Goal: Complete application form: Complete application form

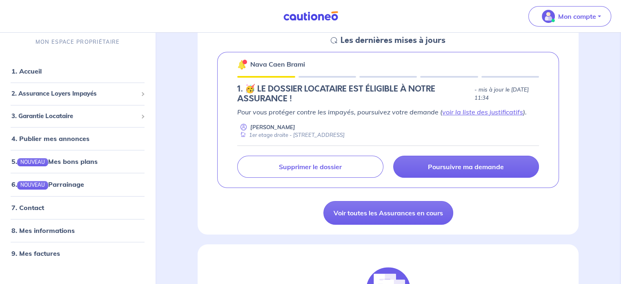
scroll to position [131, 0]
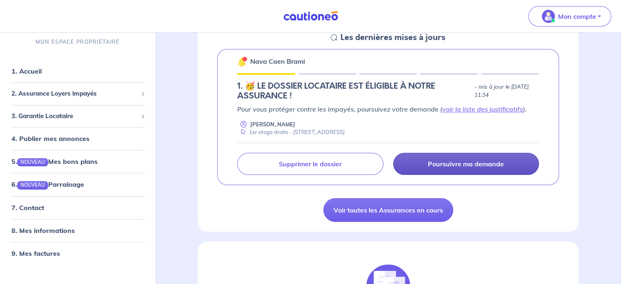
click at [471, 163] on p "Poursuivre ma demande" at bounding box center [466, 164] width 76 height 8
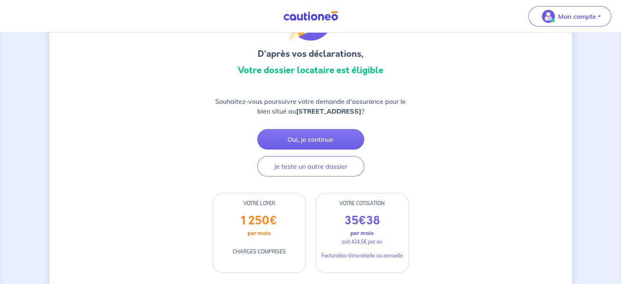
scroll to position [72, 0]
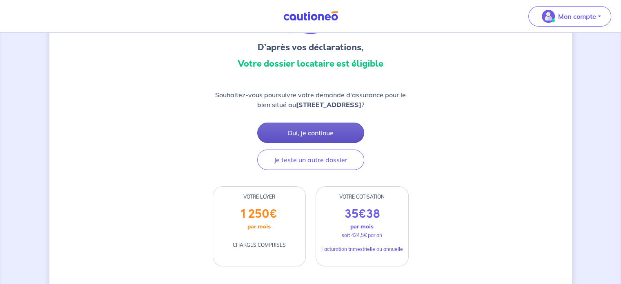
click at [306, 132] on button "Oui, je continue" at bounding box center [310, 133] width 107 height 20
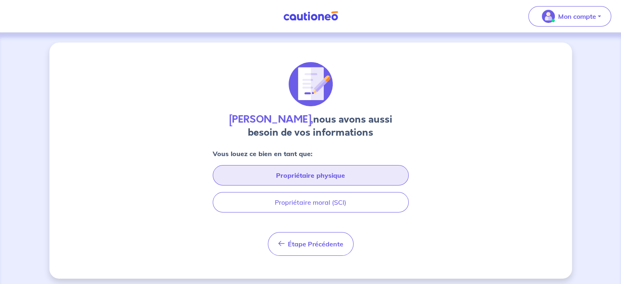
click at [322, 178] on button "Propriétaire physique" at bounding box center [311, 175] width 196 height 20
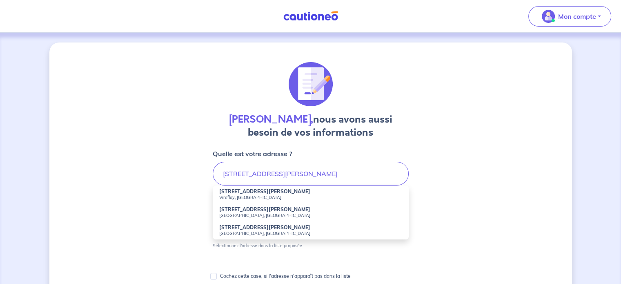
click at [278, 197] on small "Viroflay, [GEOGRAPHIC_DATA]" at bounding box center [310, 197] width 183 height 6
type input "[STREET_ADDRESS][PERSON_NAME]"
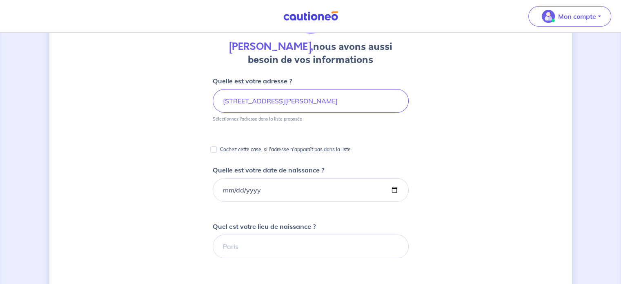
scroll to position [131, 0]
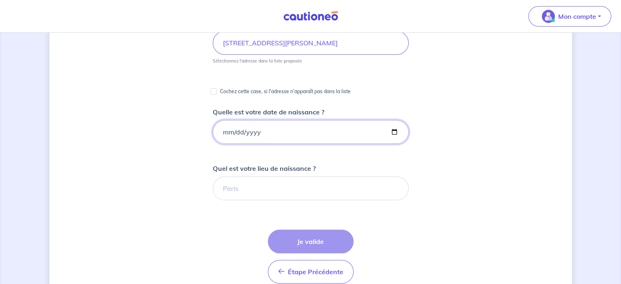
click at [265, 135] on input "Quelle est votre date de naissance ?" at bounding box center [311, 132] width 196 height 24
type input "0018-09-18"
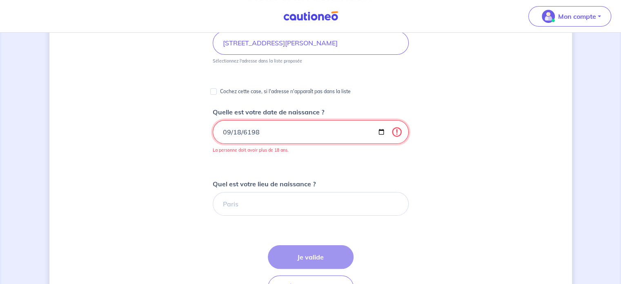
type input "[DATE]"
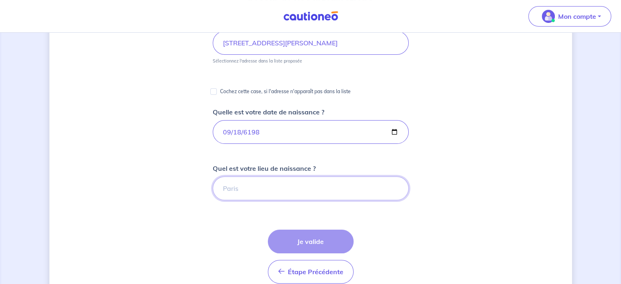
click at [260, 190] on input "Quel est votre lieu de naissance ?" at bounding box center [311, 188] width 196 height 24
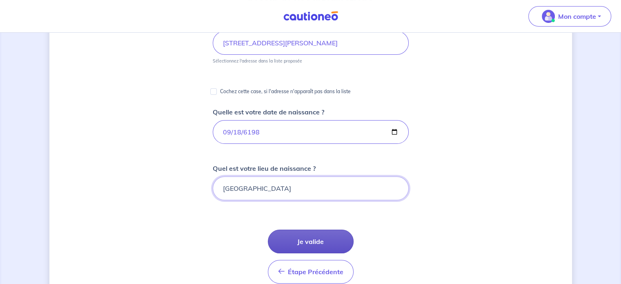
type input "[GEOGRAPHIC_DATA]"
click at [308, 243] on button "Je valide" at bounding box center [311, 242] width 86 height 24
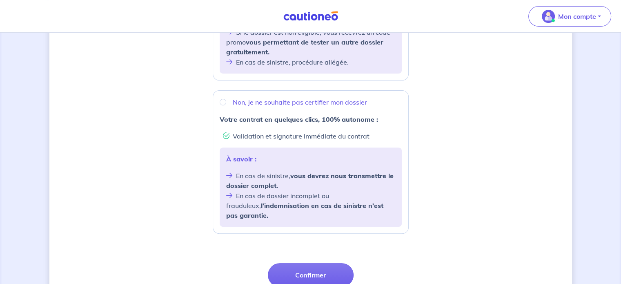
scroll to position [266, 0]
click at [222, 102] on input "Non, je ne souhaite pas certifier mon dossier" at bounding box center [223, 101] width 7 height 7
radio input "true"
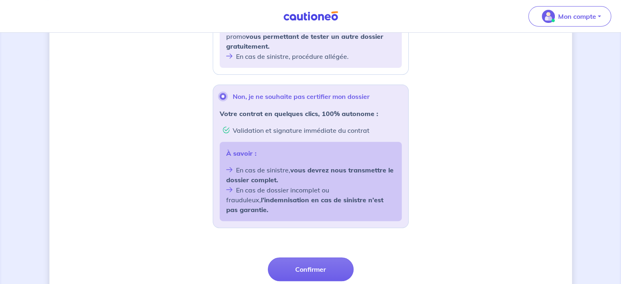
scroll to position [272, 0]
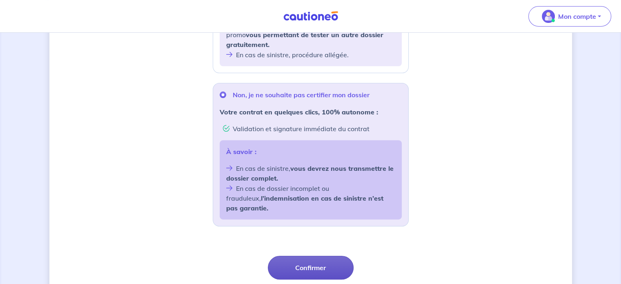
click at [311, 256] on button "Confirmer" at bounding box center [311, 268] width 86 height 24
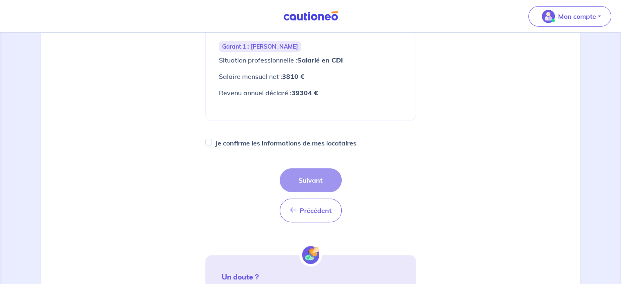
scroll to position [186, 0]
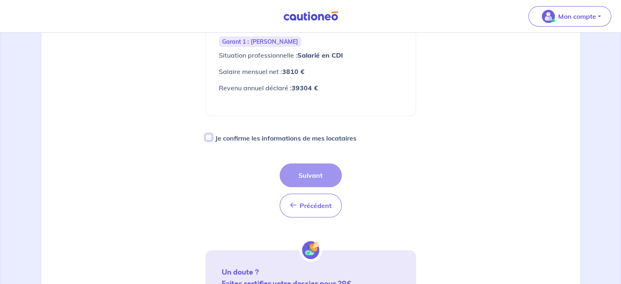
click at [210, 134] on input "Je confirme les informations de mes locataires" at bounding box center [208, 137] width 7 height 7
checkbox input "true"
click at [310, 163] on button "Suivant" at bounding box center [311, 175] width 62 height 24
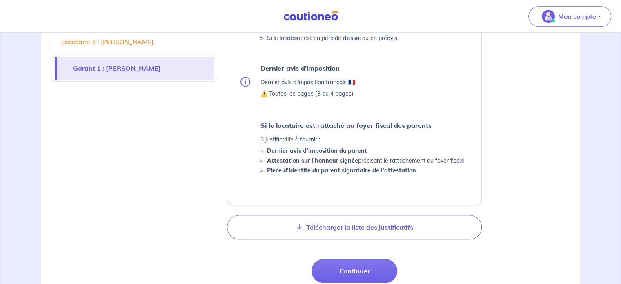
scroll to position [529, 0]
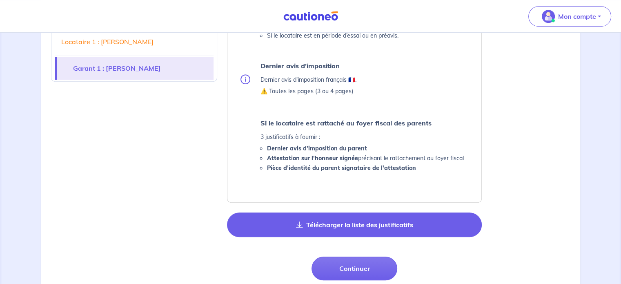
click at [353, 227] on button "Télécharger la liste des justificatifs" at bounding box center [354, 224] width 255 height 25
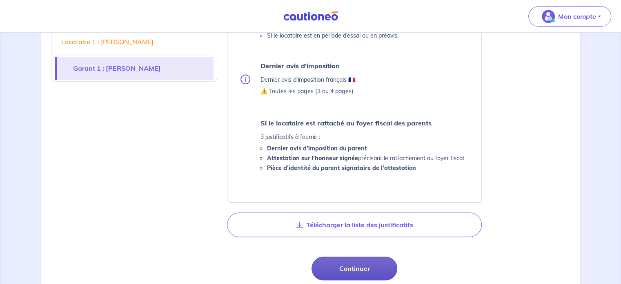
click at [363, 266] on button "Continuer" at bounding box center [355, 269] width 86 height 24
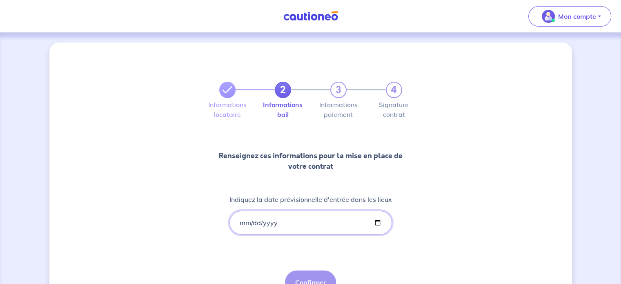
click at [318, 222] on input "Indiquez la date prévisionnelle d'entrée dans les lieux" at bounding box center [311, 223] width 163 height 24
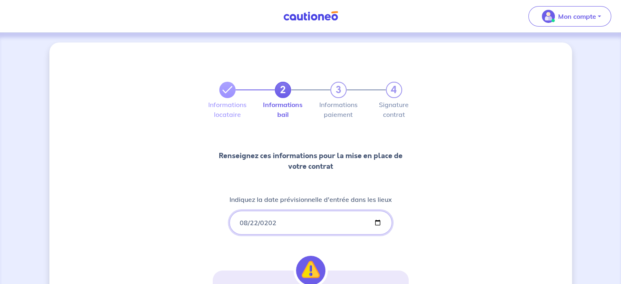
type input "[DATE]"
click at [413, 232] on div "2 3 4 Informations locataire Informations bail Informations paiement Signature …" at bounding box center [310, 239] width 523 height 395
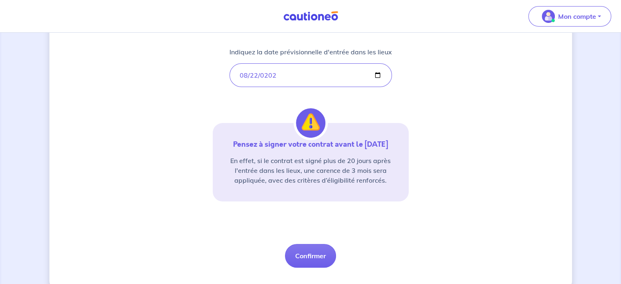
scroll to position [156, 0]
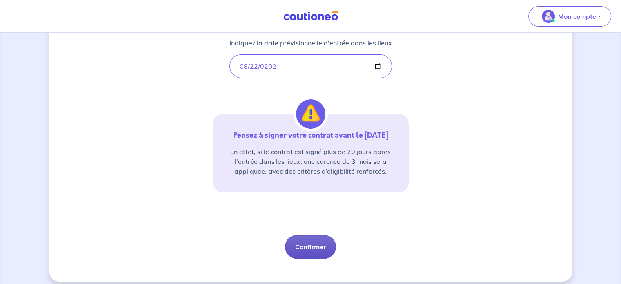
click at [319, 246] on button "Confirmer" at bounding box center [310, 247] width 51 height 24
select select "FR"
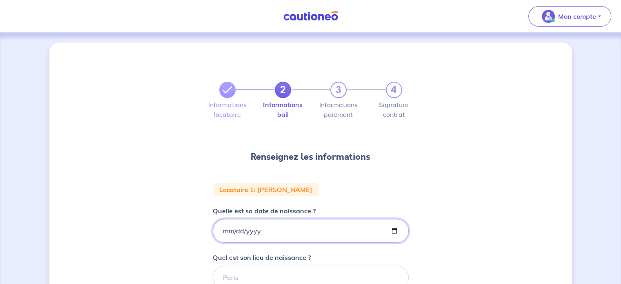
click at [323, 232] on input "Quelle est sa date de naissance ?" at bounding box center [311, 231] width 196 height 24
click at [476, 213] on div "2 3 4 Informations locataire Informations bail Informations paiement Signature …" at bounding box center [310, 268] width 523 height 453
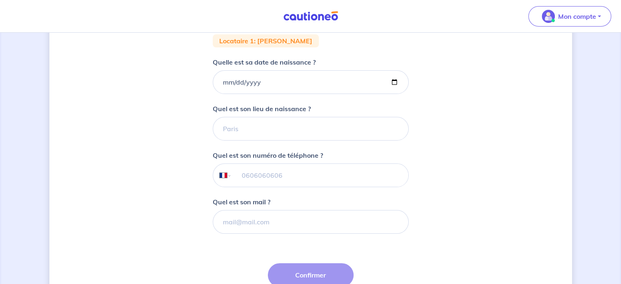
scroll to position [150, 0]
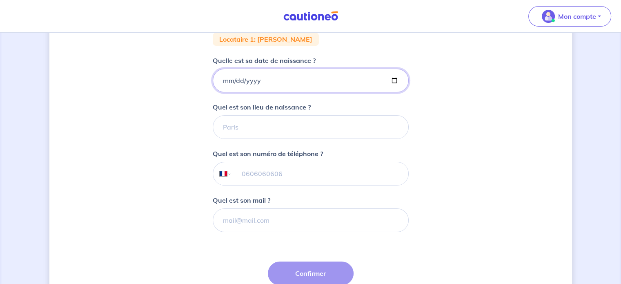
click at [302, 85] on input "Quelle est sa date de naissance ?" at bounding box center [311, 81] width 196 height 24
type input "[DATE]"
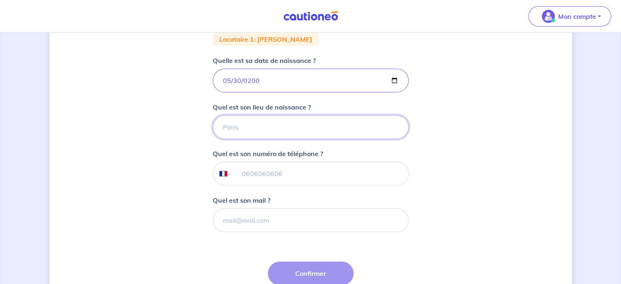
click at [276, 132] on input "Quel est son lieu de naissance ?" at bounding box center [311, 127] width 196 height 24
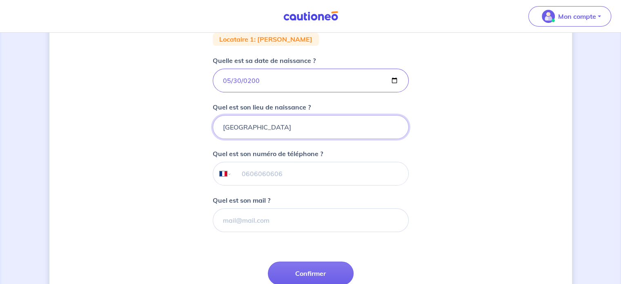
type input "[GEOGRAPHIC_DATA]"
click at [298, 180] on input "tel" at bounding box center [320, 173] width 176 height 23
click at [324, 225] on input "Quel est son mail ?" at bounding box center [311, 220] width 196 height 24
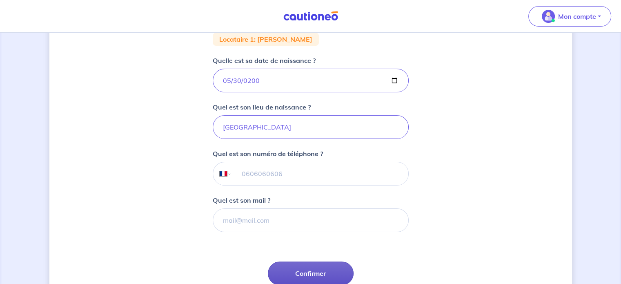
click at [306, 270] on button "Confirmer" at bounding box center [311, 273] width 86 height 24
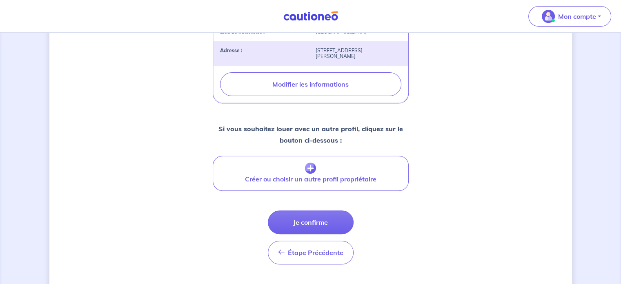
scroll to position [306, 0]
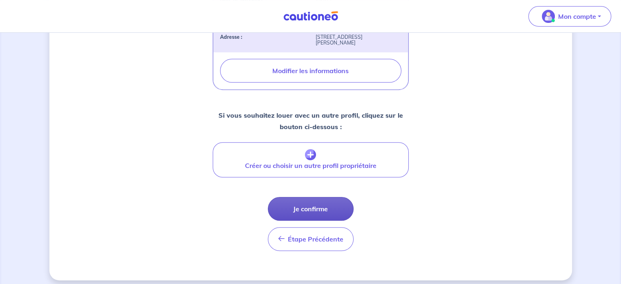
click at [310, 212] on button "Je confirme" at bounding box center [311, 209] width 86 height 24
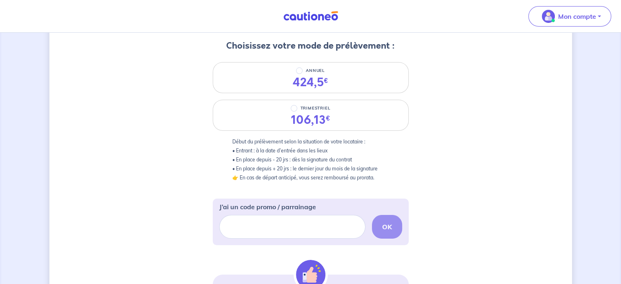
scroll to position [106, 0]
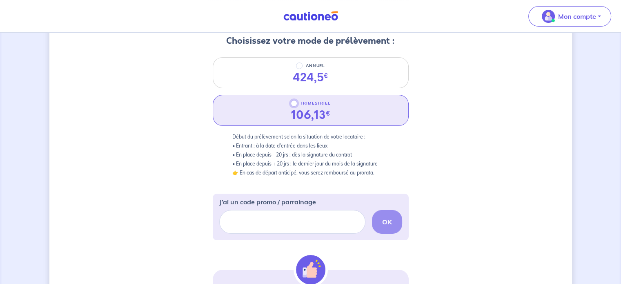
click at [294, 104] on input "TRIMESTRIEL" at bounding box center [294, 103] width 7 height 7
radio input "true"
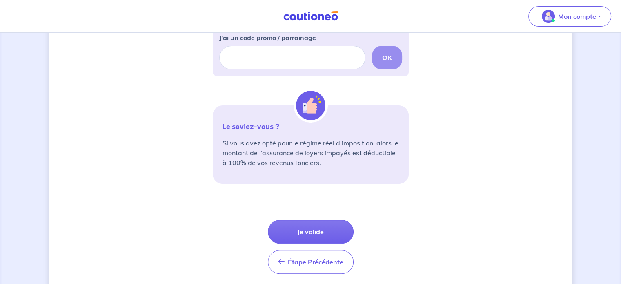
scroll to position [273, 0]
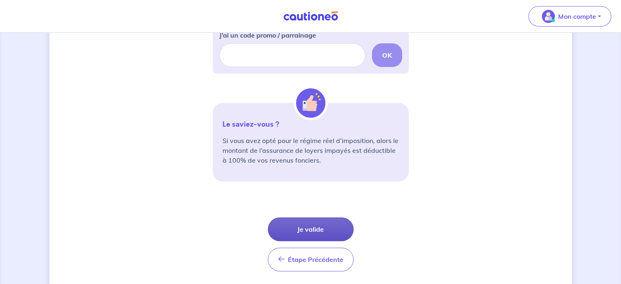
click at [307, 228] on button "Je valide" at bounding box center [311, 229] width 86 height 24
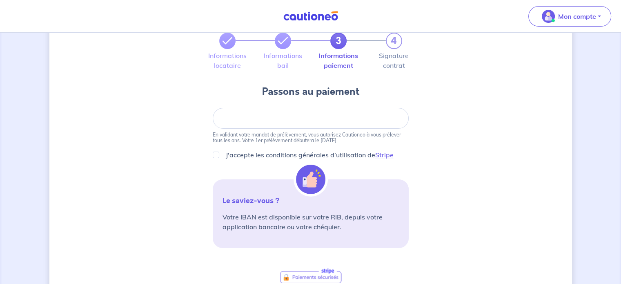
scroll to position [48, 0]
click at [337, 116] on iframe at bounding box center [311, 119] width 176 height 7
click at [214, 157] on input "J'accepte les conditions générales d’utilisation de Stripe" at bounding box center [216, 156] width 7 height 7
checkbox input "true"
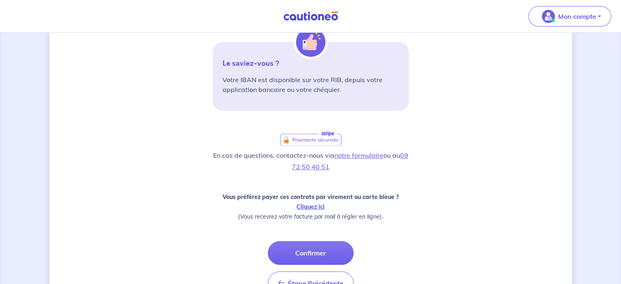
scroll to position [192, 0]
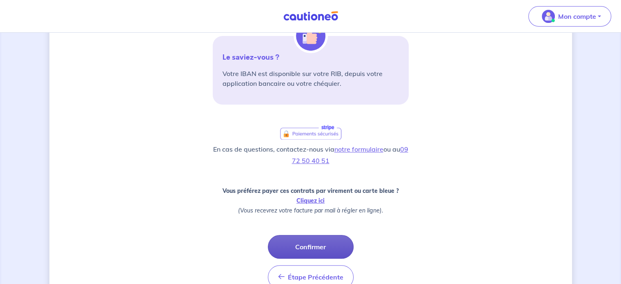
click at [317, 242] on button "Confirmer" at bounding box center [311, 247] width 86 height 24
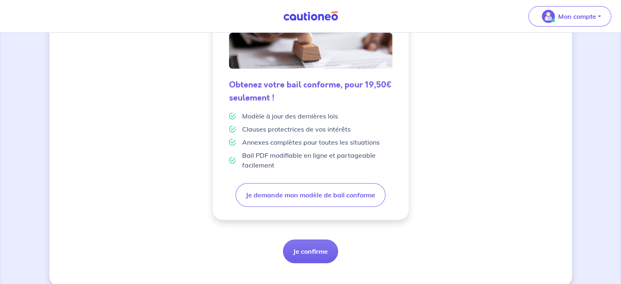
scroll to position [223, 0]
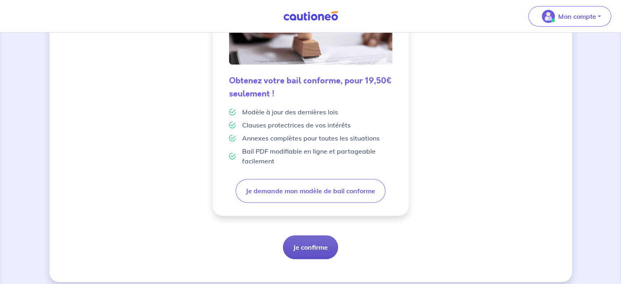
click at [309, 245] on button "Je confirme" at bounding box center [310, 247] width 55 height 24
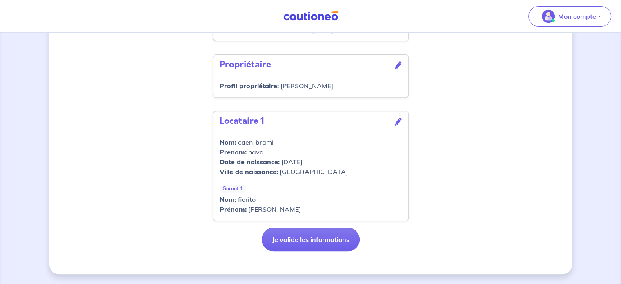
scroll to position [318, 0]
click at [315, 240] on button "Je valide les informations" at bounding box center [311, 240] width 98 height 24
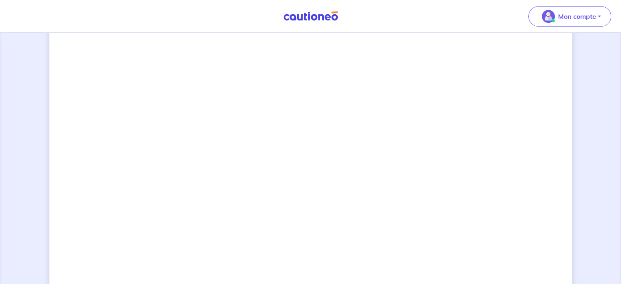
scroll to position [578, 0]
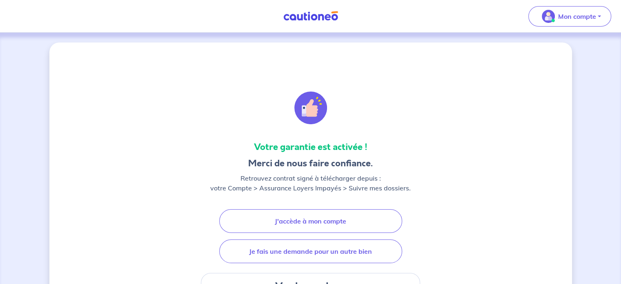
scroll to position [7, 0]
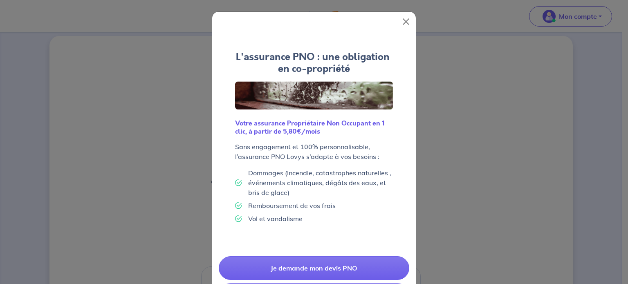
drag, startPoint x: 623, startPoint y: 69, endPoint x: 624, endPoint y: 87, distance: 18.0
click at [402, 19] on button "Close" at bounding box center [405, 21] width 13 height 13
